Goal: Information Seeking & Learning: Learn about a topic

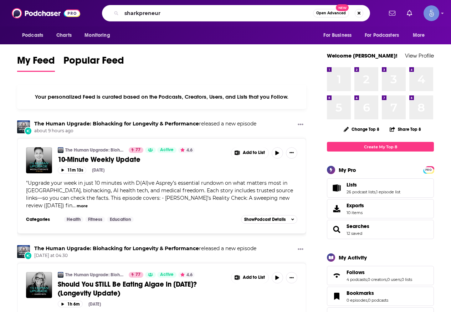
type input "sharkpreneur"
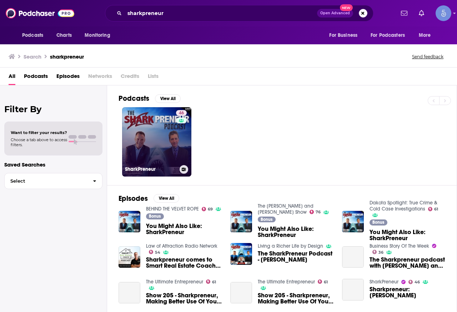
click at [154, 140] on link "46 SharkPreneur" at bounding box center [156, 141] width 69 height 69
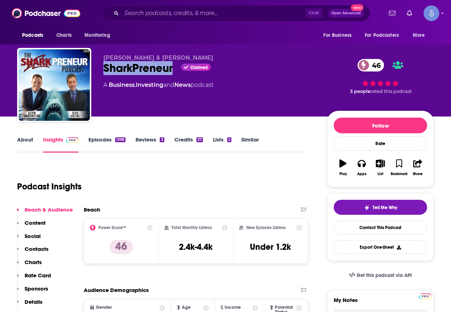
drag, startPoint x: 175, startPoint y: 68, endPoint x: 96, endPoint y: 68, distance: 78.2
click at [96, 68] on div "[PERSON_NAME] & [PERSON_NAME] SharkPreneur Claimed 46 A Business , Investing an…" at bounding box center [225, 86] width 417 height 77
copy h2 "SharkPreneur"
click at [162, 83] on link "Investing" at bounding box center [149, 84] width 27 height 7
drag, startPoint x: 178, startPoint y: 72, endPoint x: 103, endPoint y: 73, distance: 75.7
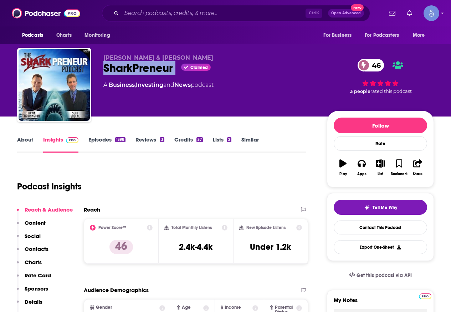
click at [103, 73] on div "[PERSON_NAME] & [PERSON_NAME] SharkPreneur Claimed 46 A Business , Investing an…" at bounding box center [225, 86] width 417 height 77
copy div "SharkPreneur"
drag, startPoint x: 200, startPoint y: 55, endPoint x: 102, endPoint y: 54, distance: 98.2
click at [102, 54] on div "[PERSON_NAME] & [PERSON_NAME] SharkPreneur Claimed 46 A Business , Investing an…" at bounding box center [225, 86] width 417 height 77
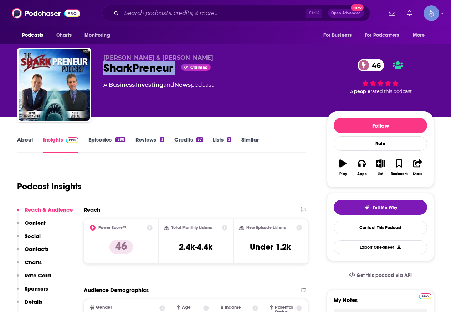
copy span "[PERSON_NAME] & [PERSON_NAME]"
